Goal: Book appointment/travel/reservation

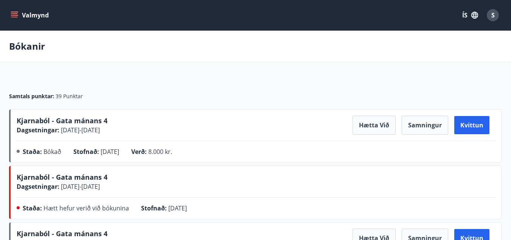
click at [25, 16] on button "Valmynd" at bounding box center [30, 15] width 43 height 14
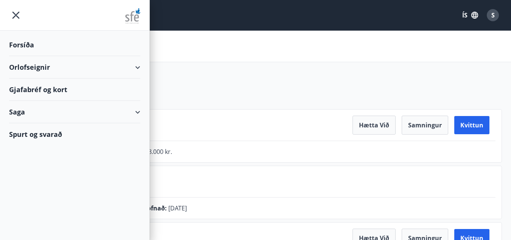
click at [34, 67] on div "Orlofseignir" at bounding box center [74, 67] width 131 height 22
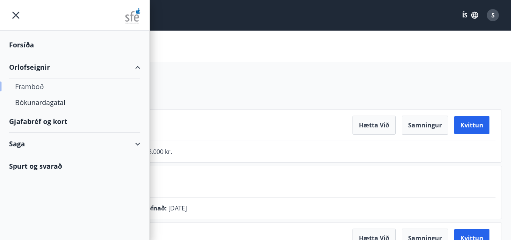
click at [30, 87] on div "Framboð" at bounding box center [74, 86] width 119 height 16
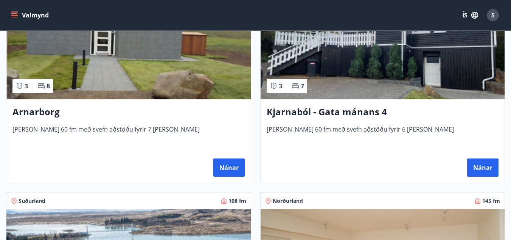
scroll to position [593, 0]
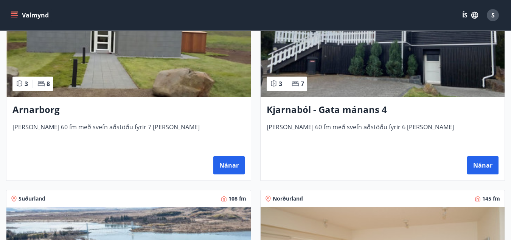
click at [307, 110] on h3 "Kjarnaból - Gata mánans 4" at bounding box center [383, 110] width 232 height 14
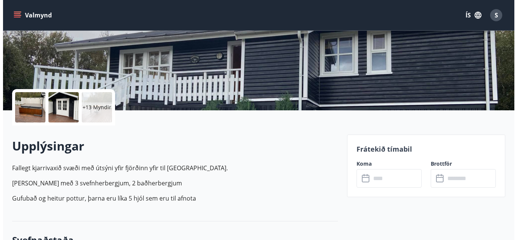
scroll to position [134, 0]
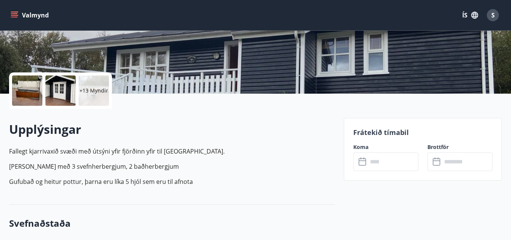
click at [20, 89] on div at bounding box center [27, 90] width 30 height 30
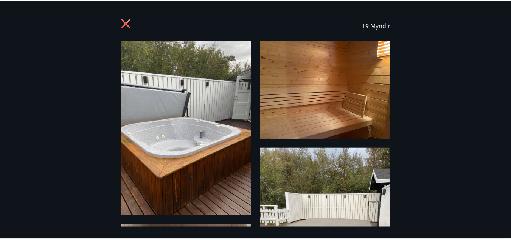
scroll to position [0, 0]
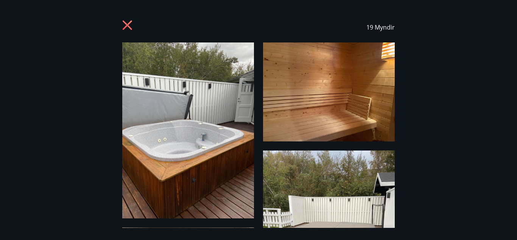
click at [126, 28] on icon at bounding box center [128, 26] width 12 height 12
